Goal: Find specific fact: Find specific fact

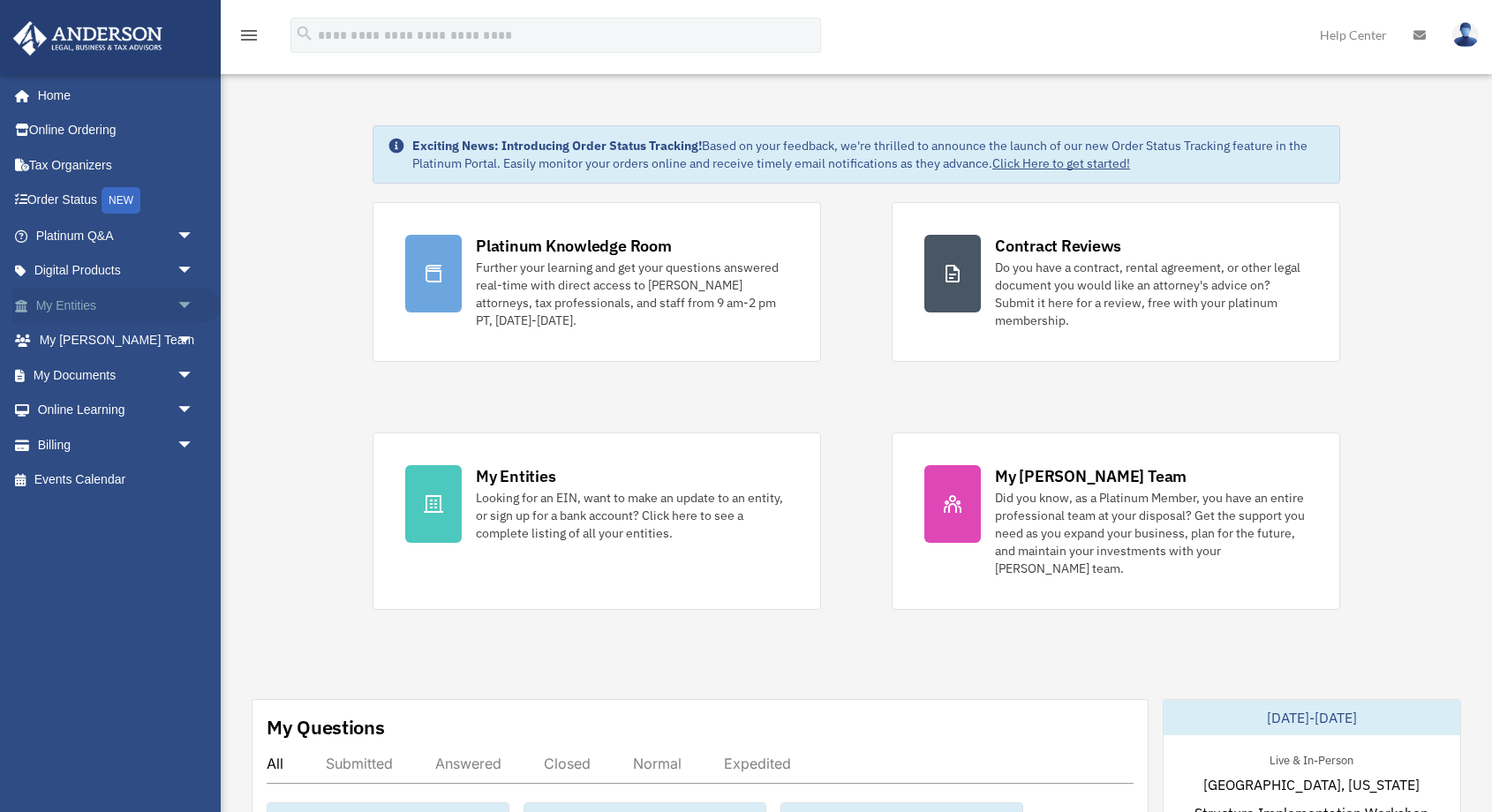
click at [190, 299] on span "arrow_drop_down" at bounding box center [194, 306] width 35 height 36
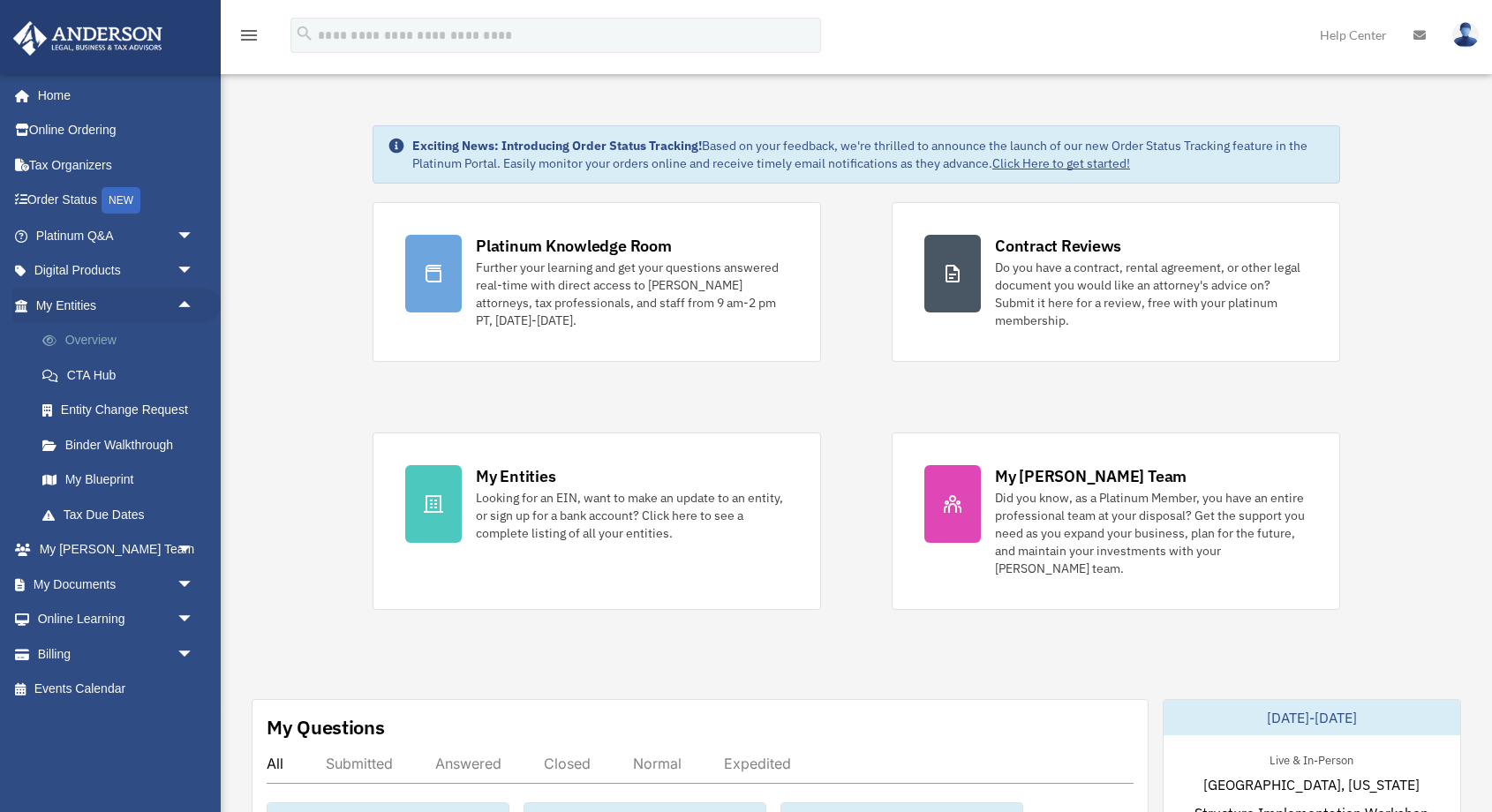
click at [135, 333] on link "Overview" at bounding box center [123, 340] width 196 height 35
click at [93, 344] on link "Overview" at bounding box center [123, 340] width 196 height 35
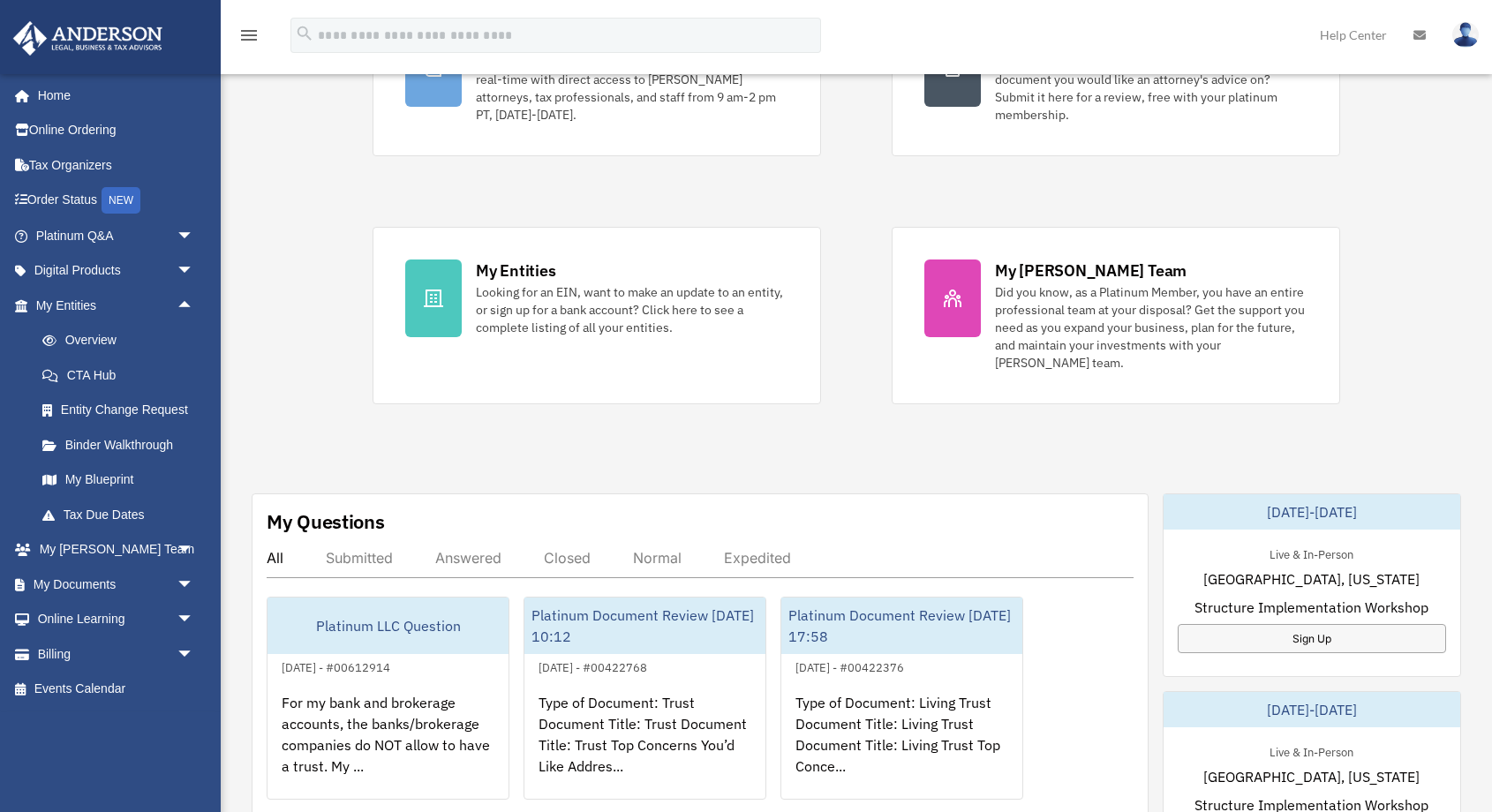
scroll to position [651, 0]
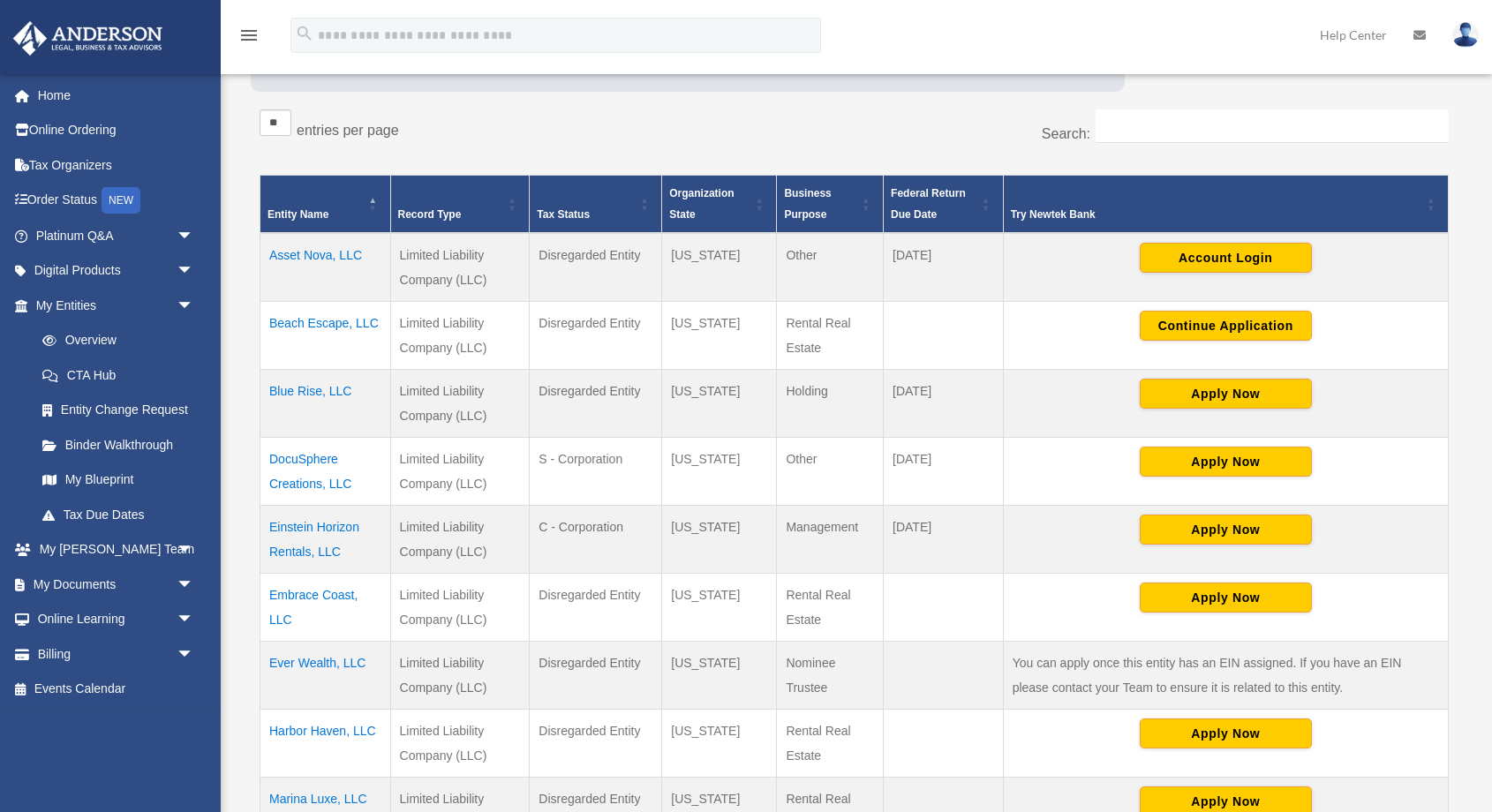
scroll to position [379, 0]
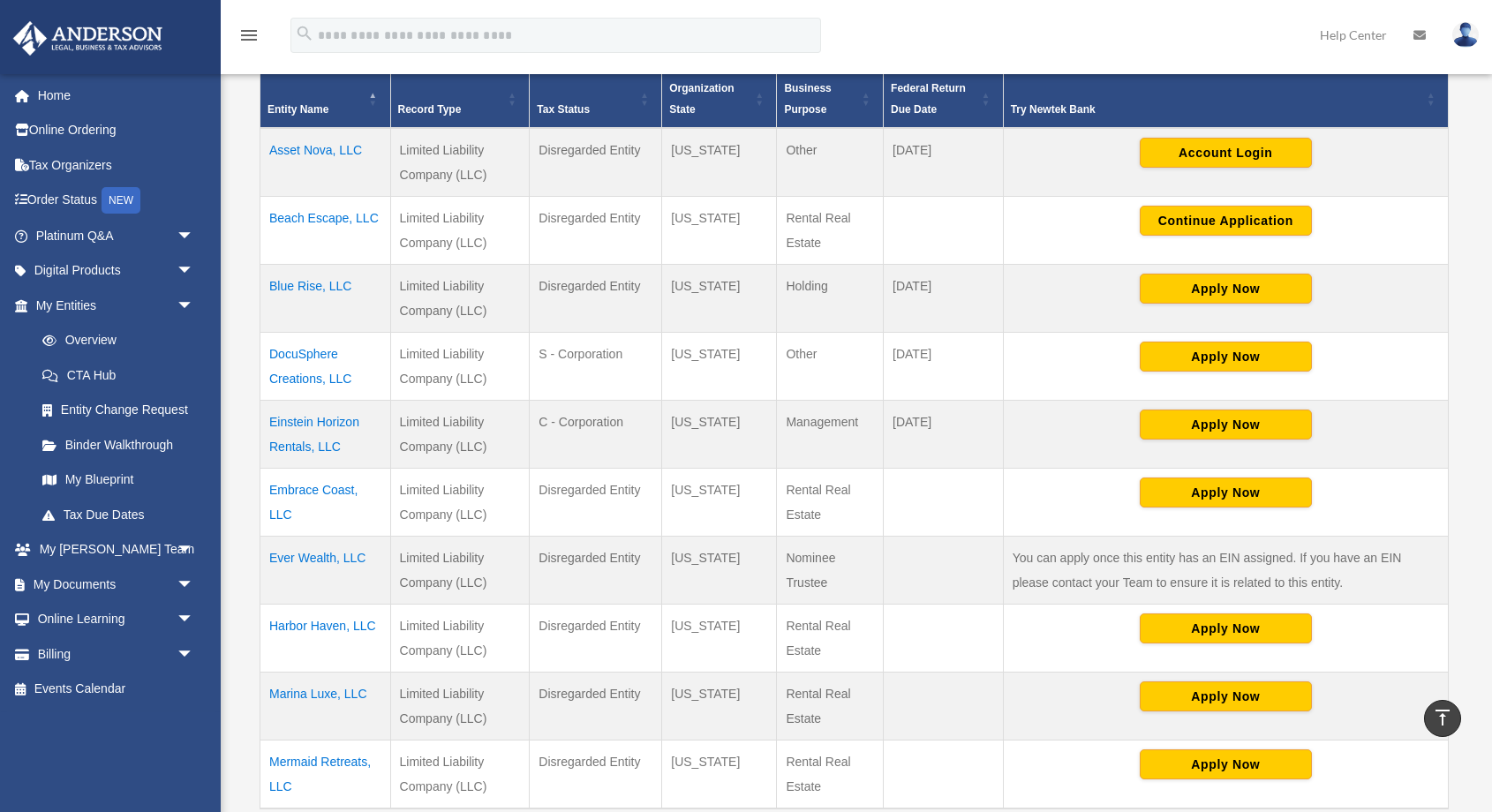
click at [288, 431] on td "Einstein Horizon Rentals, LLC" at bounding box center [326, 434] width 131 height 68
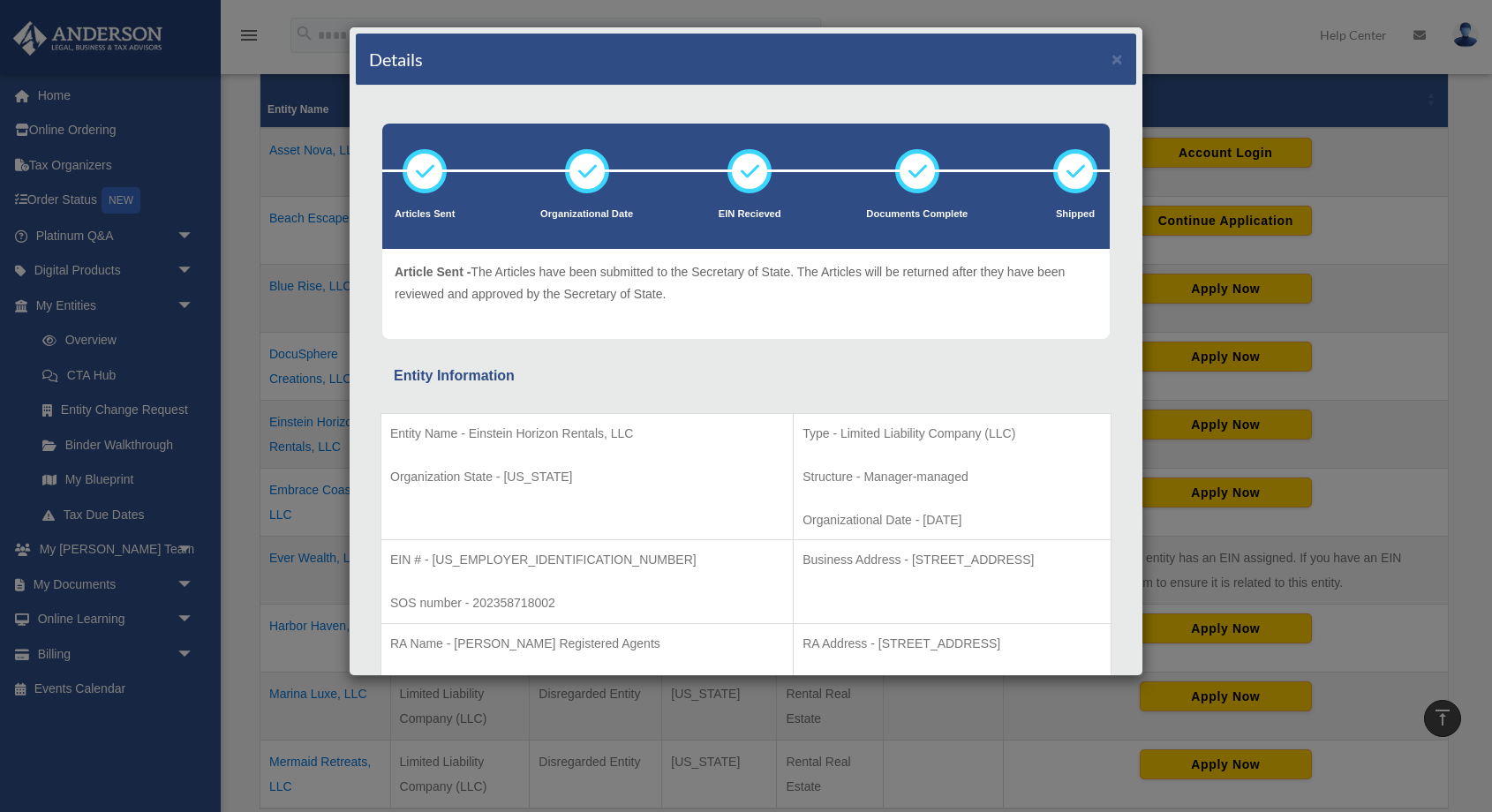
drag, startPoint x: 754, startPoint y: 557, endPoint x: 895, endPoint y: 555, distance: 141.0
click at [895, 555] on p "Business Address - [STREET_ADDRESS]" at bounding box center [952, 560] width 299 height 22
copy p "[STREET_ADDRESS],"
click at [899, 556] on p "Business Address - [STREET_ADDRESS]" at bounding box center [952, 560] width 299 height 22
drag, startPoint x: 971, startPoint y: 558, endPoint x: 900, endPoint y: 558, distance: 71.0
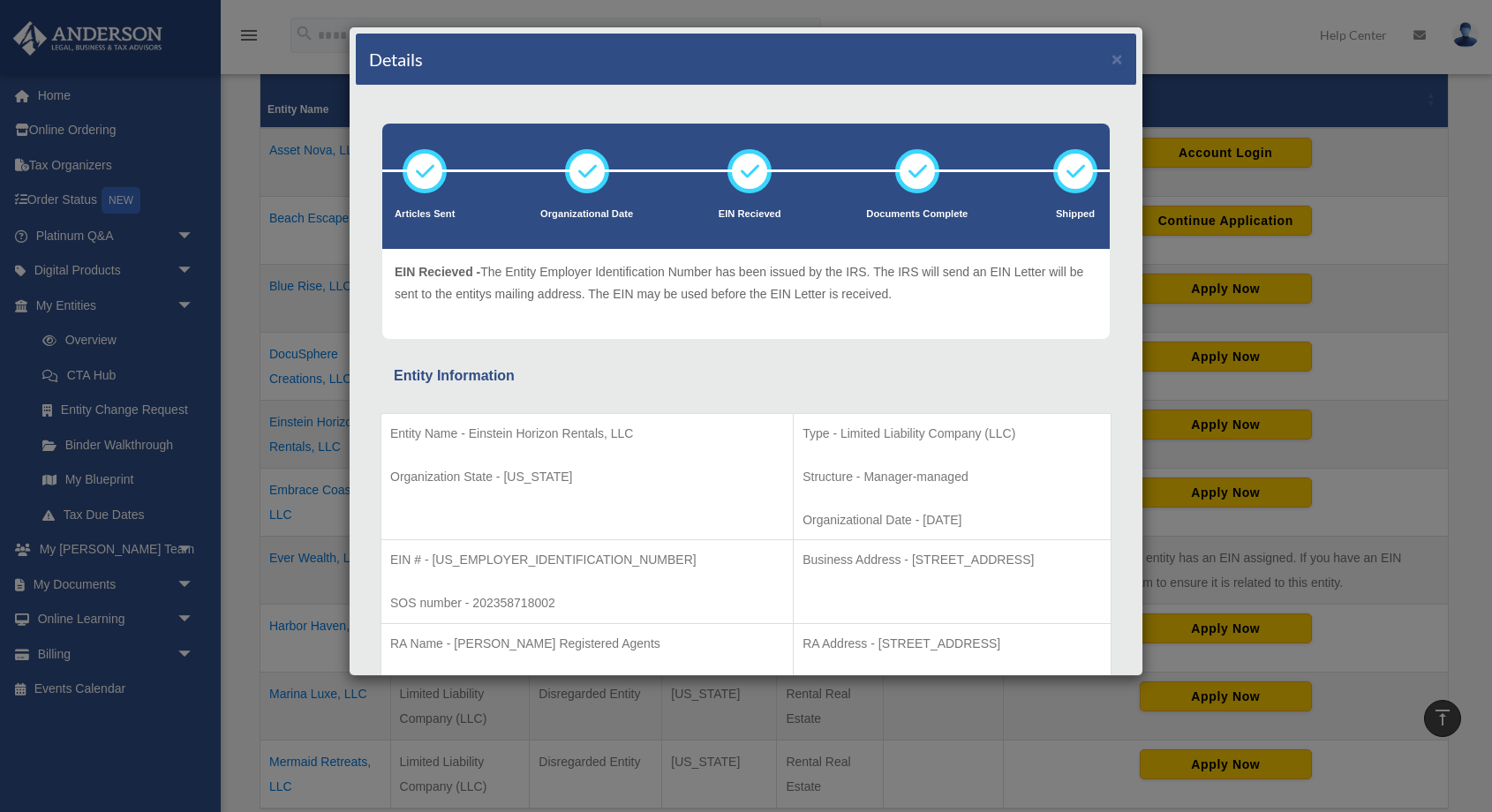
click at [900, 558] on p "Business Address - [STREET_ADDRESS]" at bounding box center [952, 560] width 299 height 22
copy p "Suite 150-88,"
drag, startPoint x: 975, startPoint y: 554, endPoint x: 1057, endPoint y: 555, distance: 82.0
click at [1057, 555] on p "Business Address - [STREET_ADDRESS]" at bounding box center [952, 560] width 299 height 22
copy p "[GEOGRAPHIC_DATA]"
